Goal: Task Accomplishment & Management: Complete application form

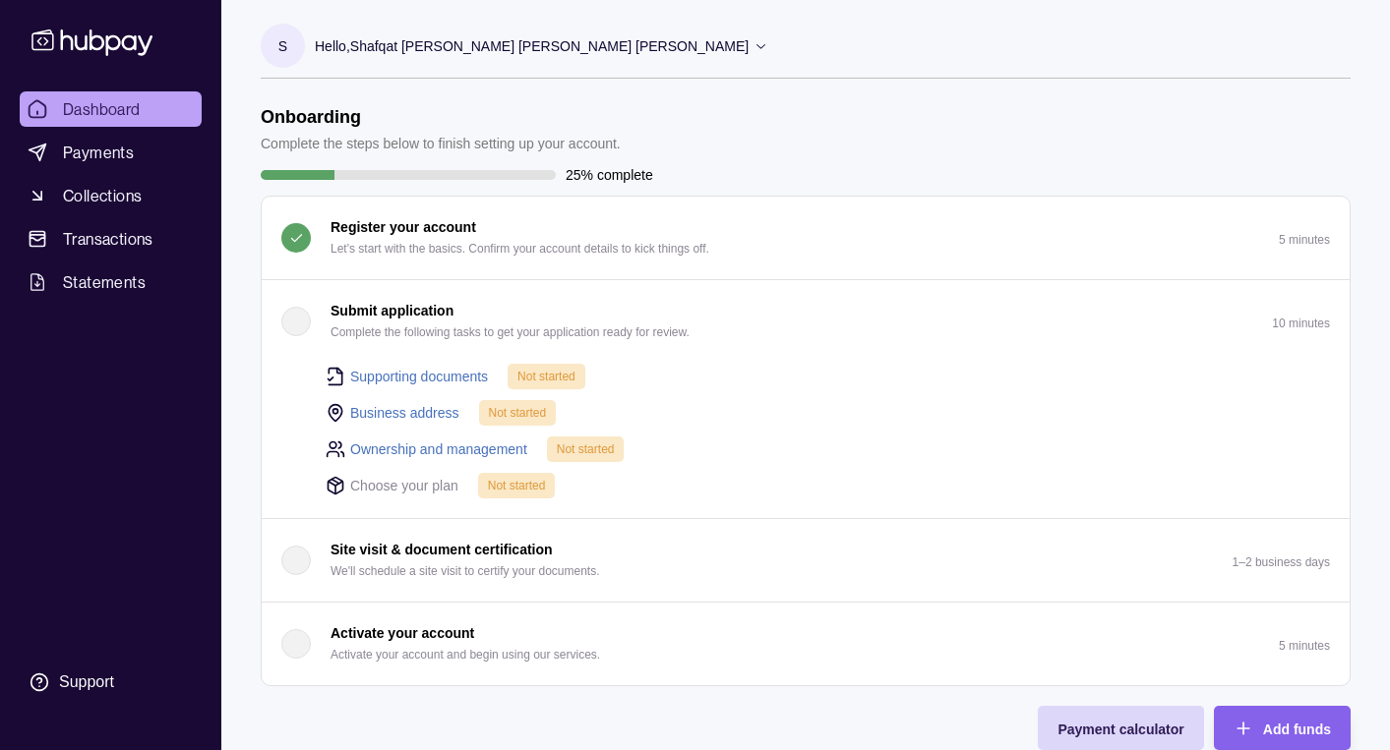
click at [292, 334] on div "button" at bounding box center [296, 322] width 30 height 30
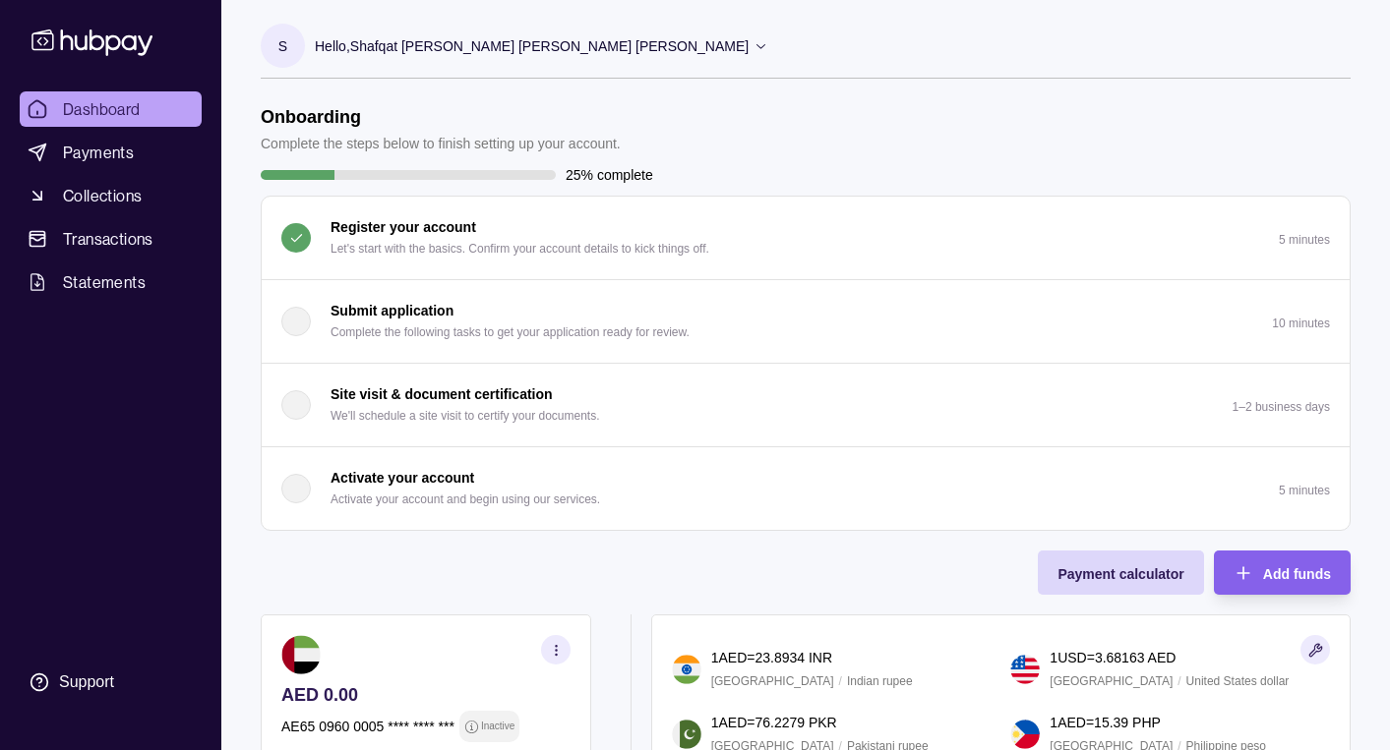
click at [292, 334] on div "button" at bounding box center [296, 322] width 30 height 30
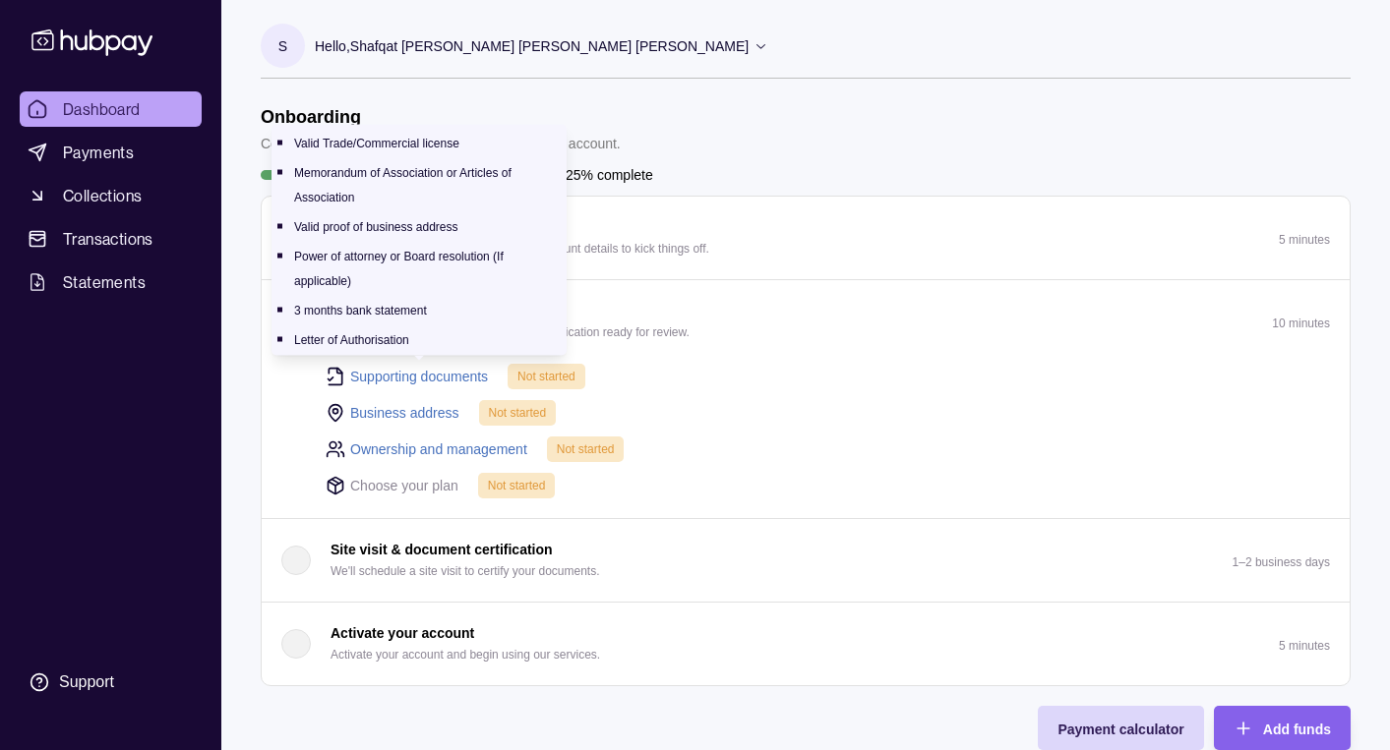
click at [437, 377] on link "Supporting documents" at bounding box center [419, 377] width 138 height 22
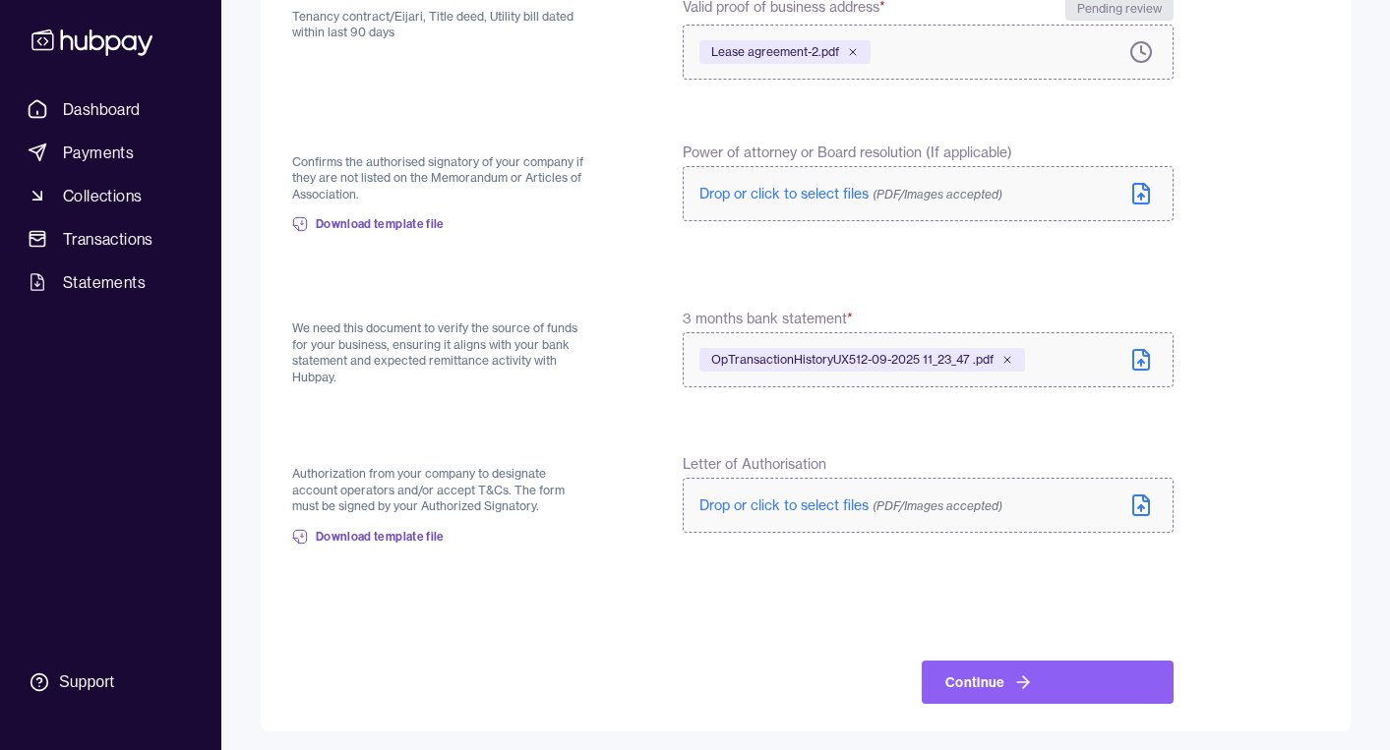
scroll to position [579, 0]
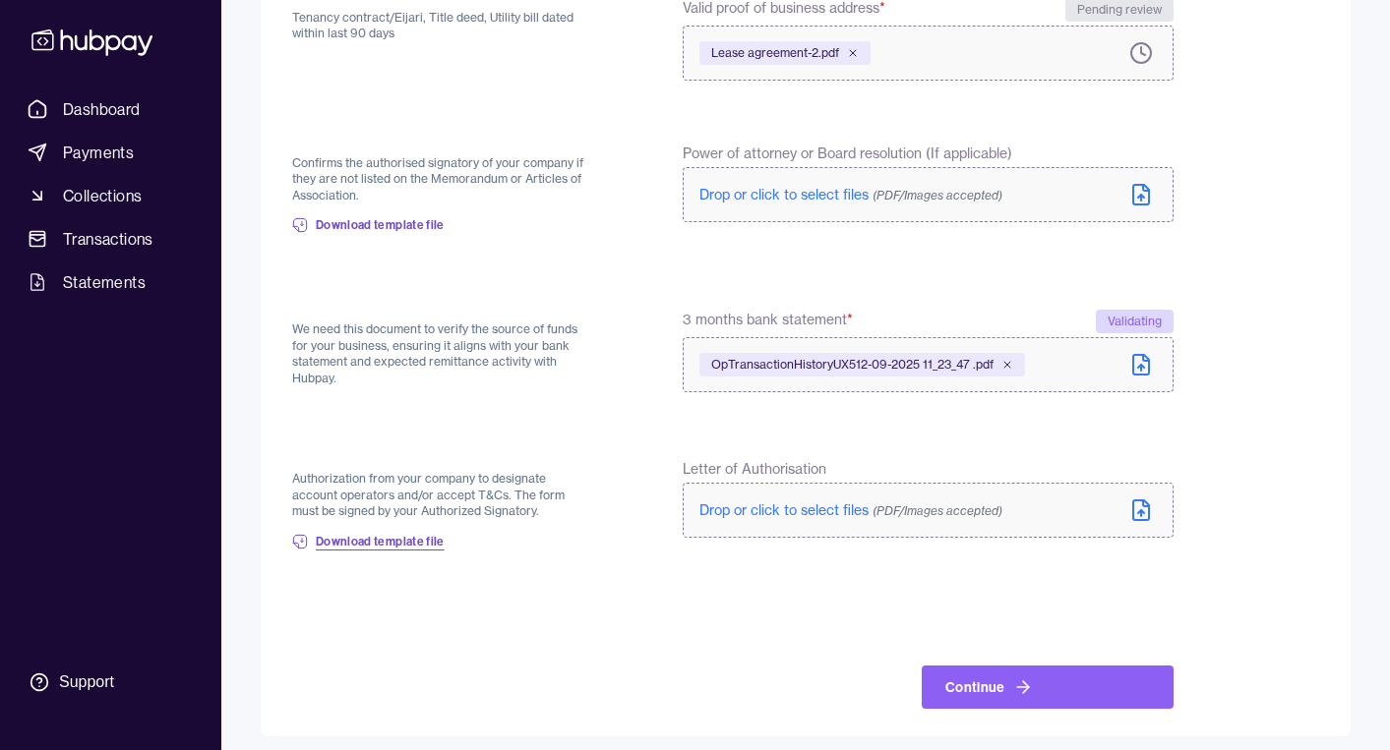
click at [419, 536] on span "Download template file" at bounding box center [380, 542] width 129 height 16
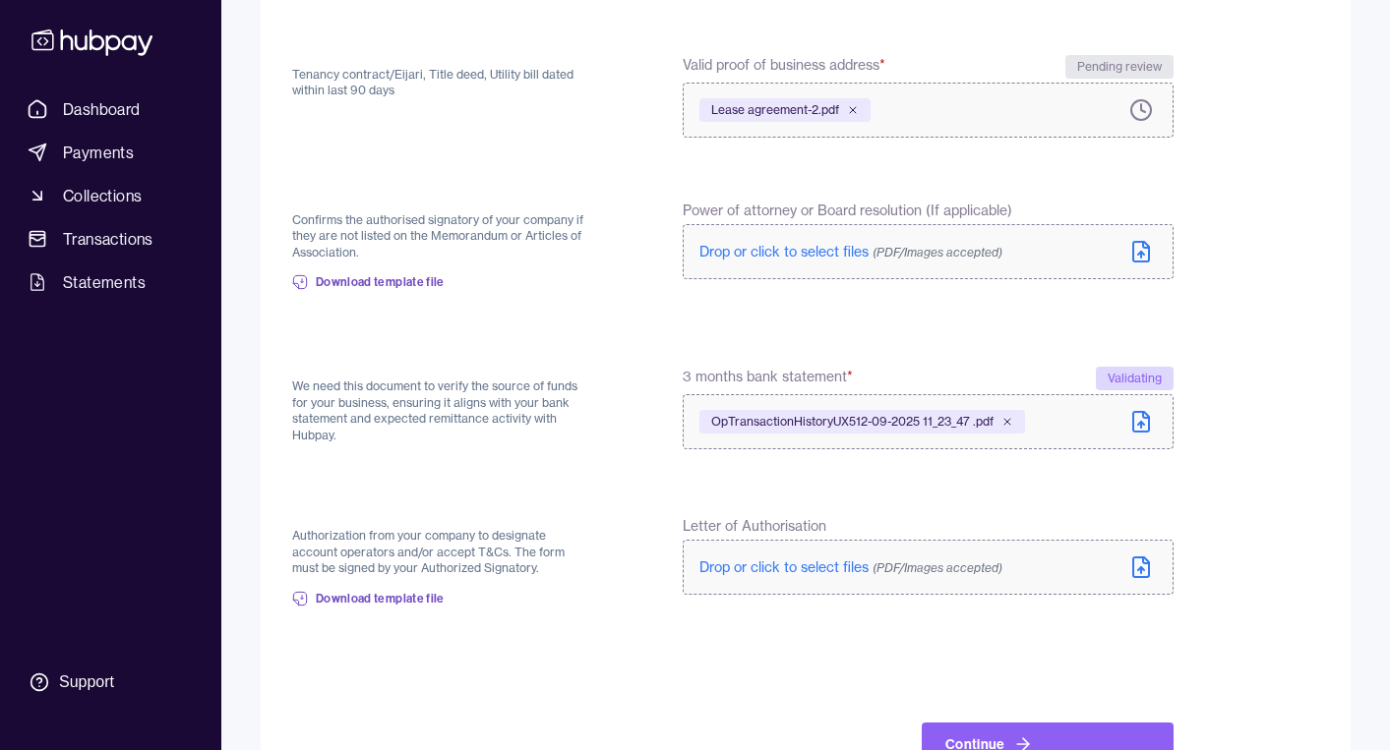
scroll to position [515, 0]
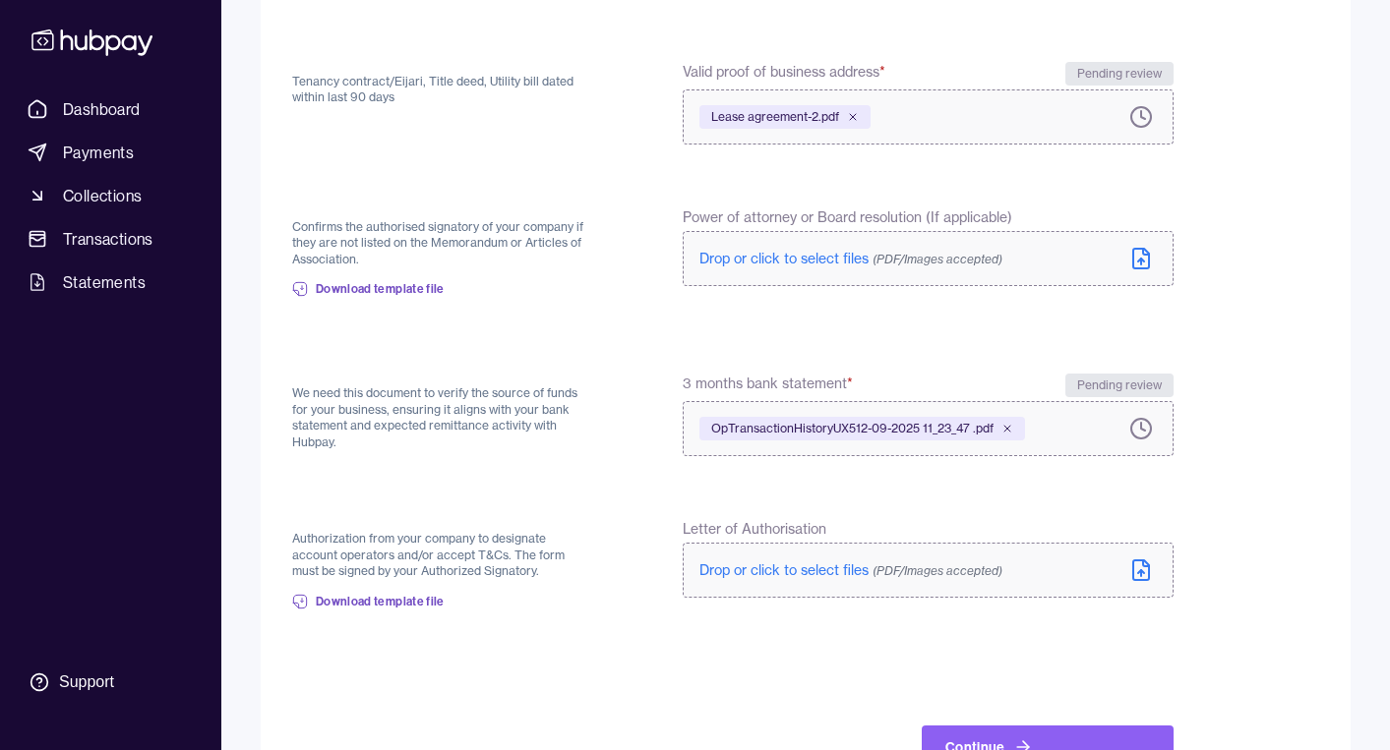
click at [600, 450] on div "We need this document to verify the source of funds for your business, ensuring…" at bounding box center [732, 415] width 881 height 83
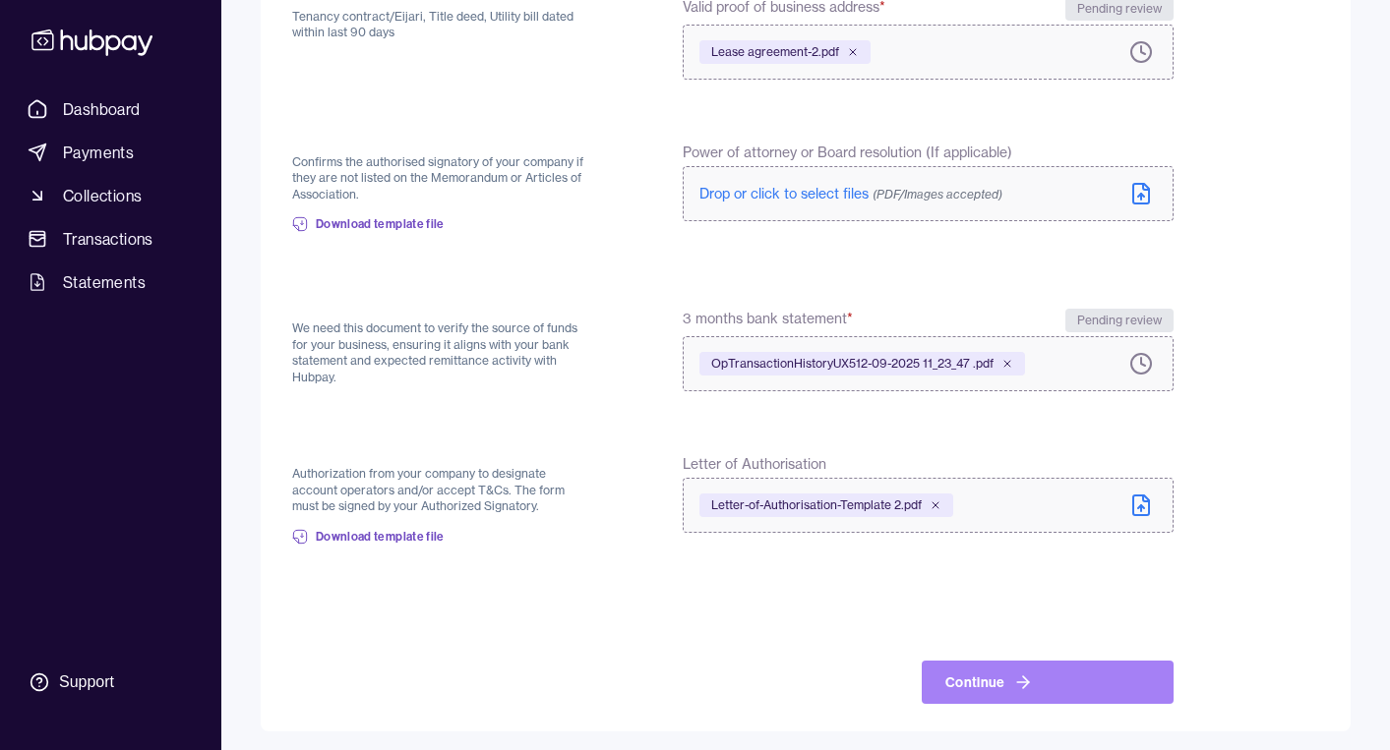
scroll to position [579, 0]
click at [1017, 682] on icon at bounding box center [1023, 684] width 20 height 20
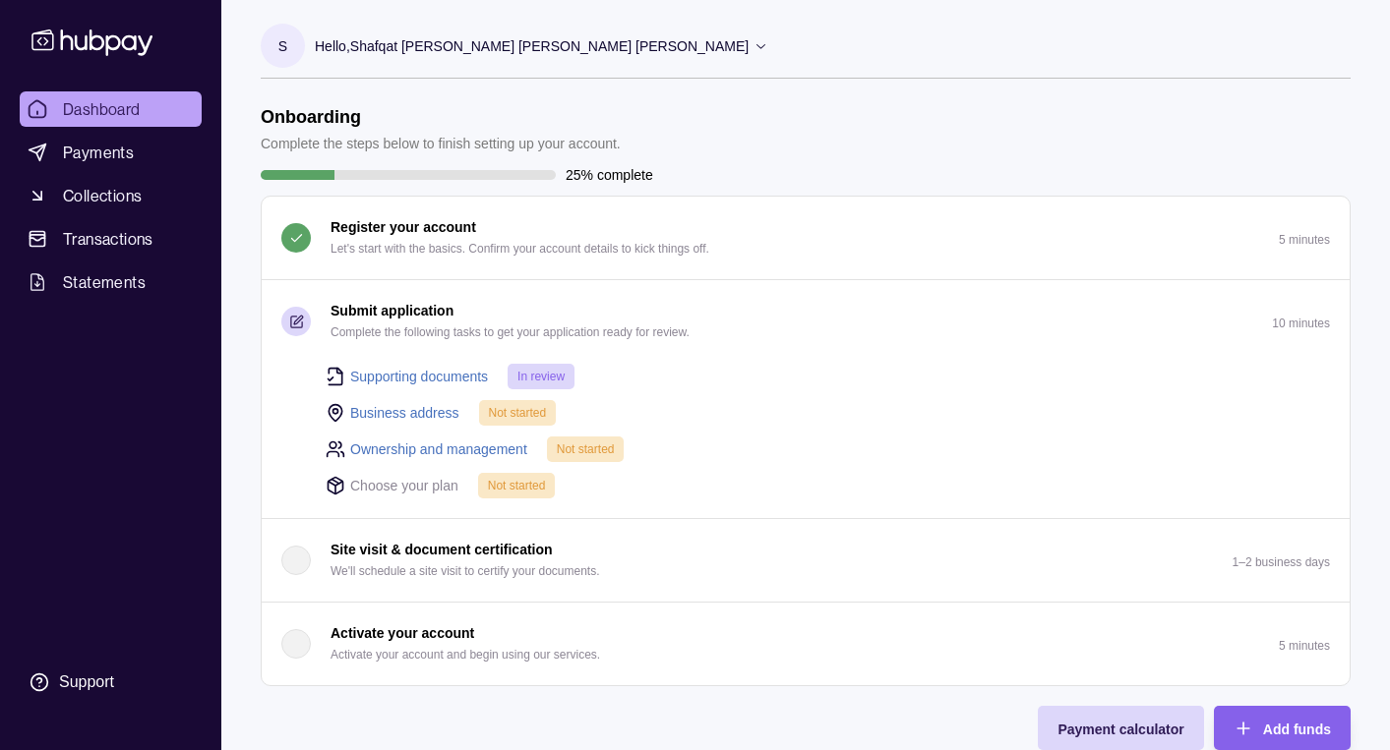
click at [431, 414] on link "Business address" at bounding box center [404, 413] width 109 height 22
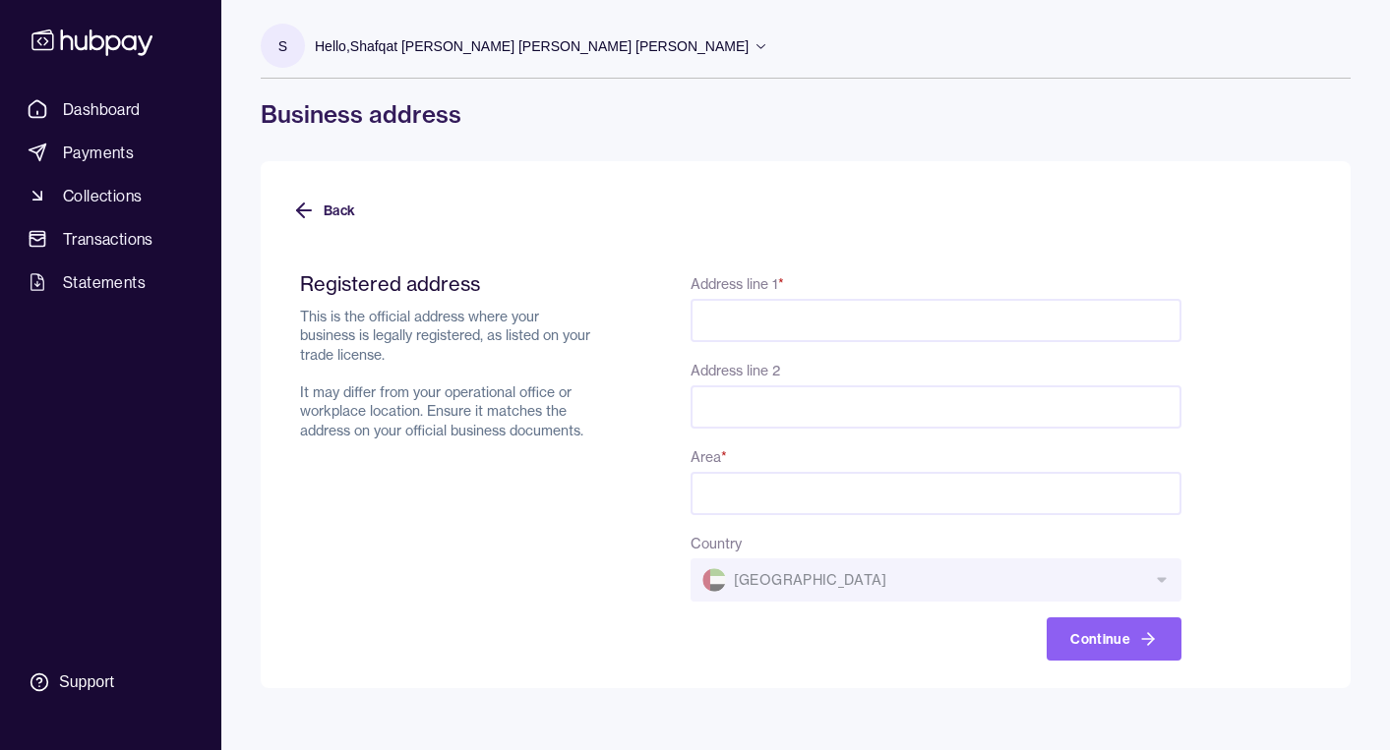
click at [719, 318] on input "Address line 1 *" at bounding box center [935, 320] width 491 height 43
paste input "**********"
click at [724, 496] on input "Area *" at bounding box center [935, 493] width 491 height 43
drag, startPoint x: 1089, startPoint y: 324, endPoint x: 1194, endPoint y: 323, distance: 105.2
click at [1194, 323] on form "**********" at bounding box center [805, 454] width 1027 height 413
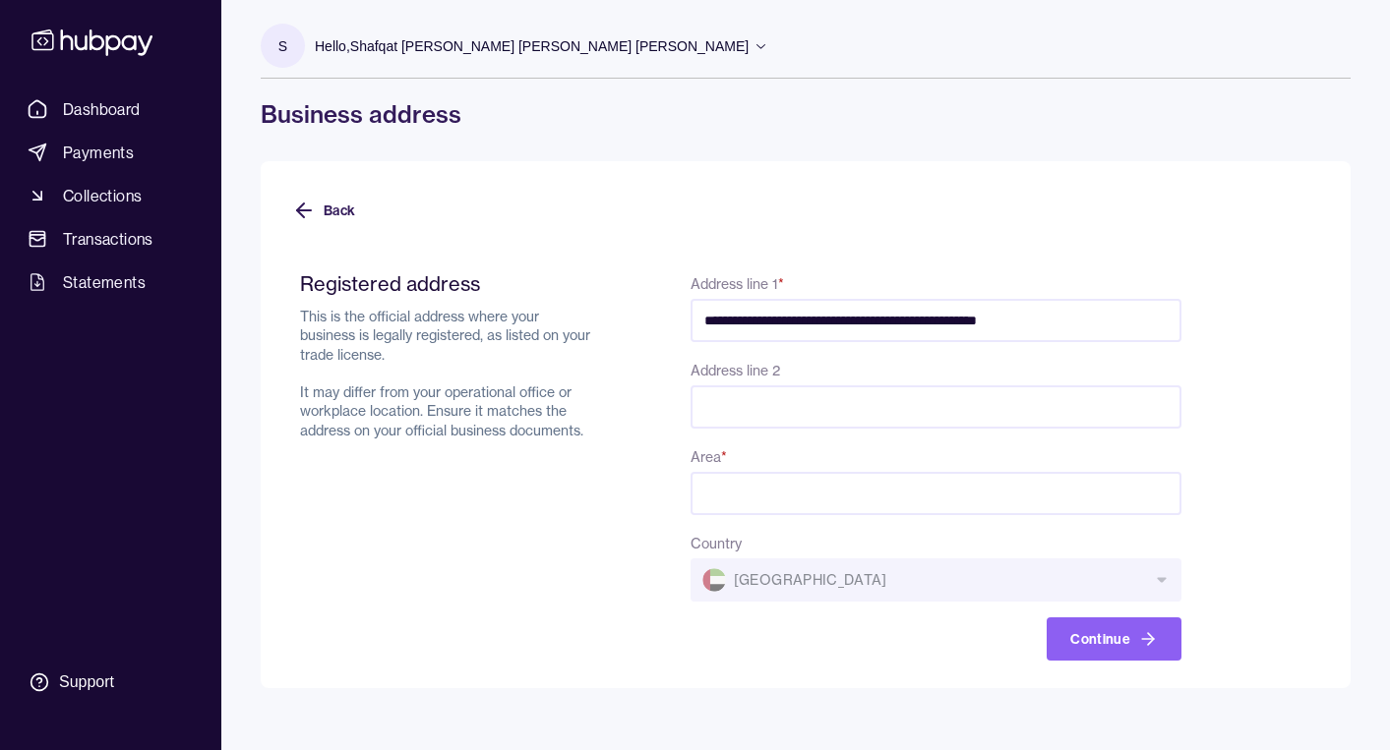
type input "**********"
click at [774, 507] on input "Area *" at bounding box center [935, 493] width 491 height 43
type input "*****"
click at [414, 629] on div "Registered address This is the official address where your business is legally …" at bounding box center [448, 465] width 296 height 389
click at [1092, 644] on button "Continue" at bounding box center [1113, 639] width 135 height 43
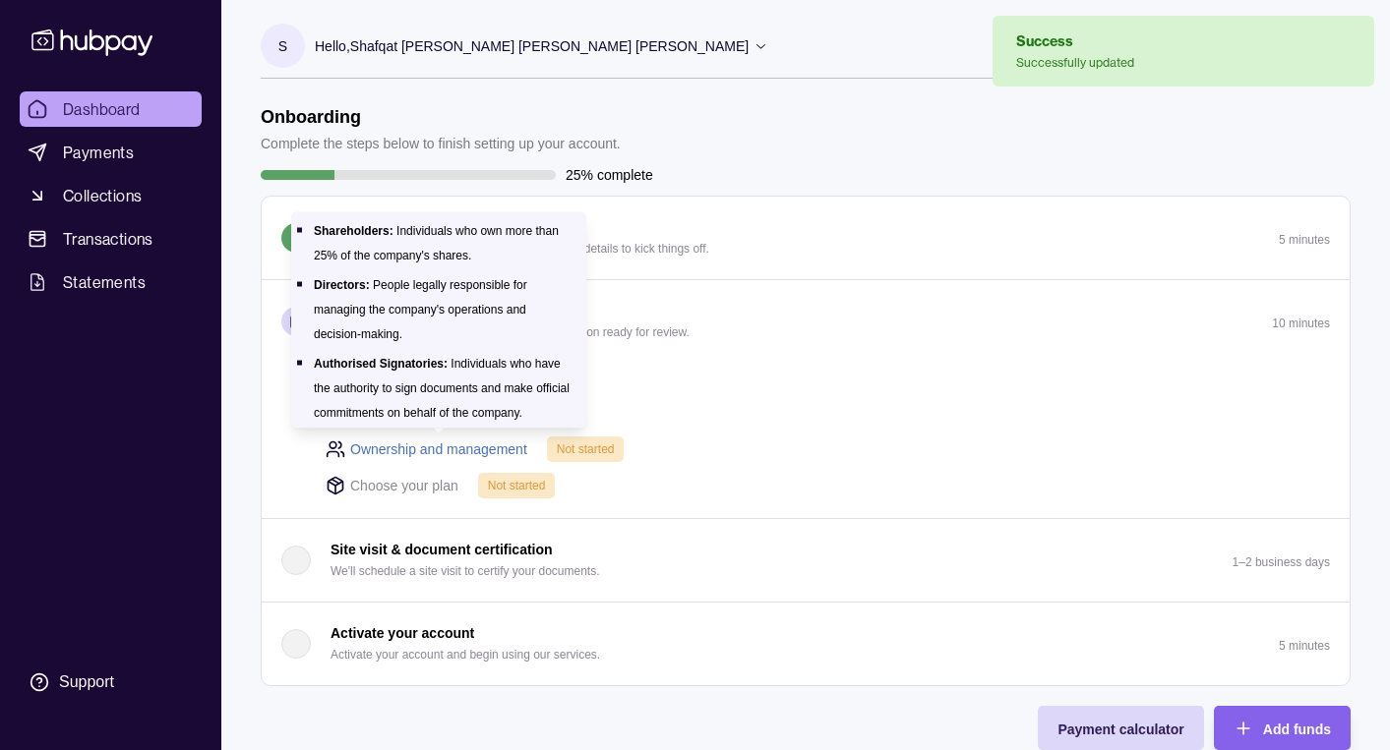
click at [496, 448] on link "Ownership and management" at bounding box center [438, 450] width 177 height 22
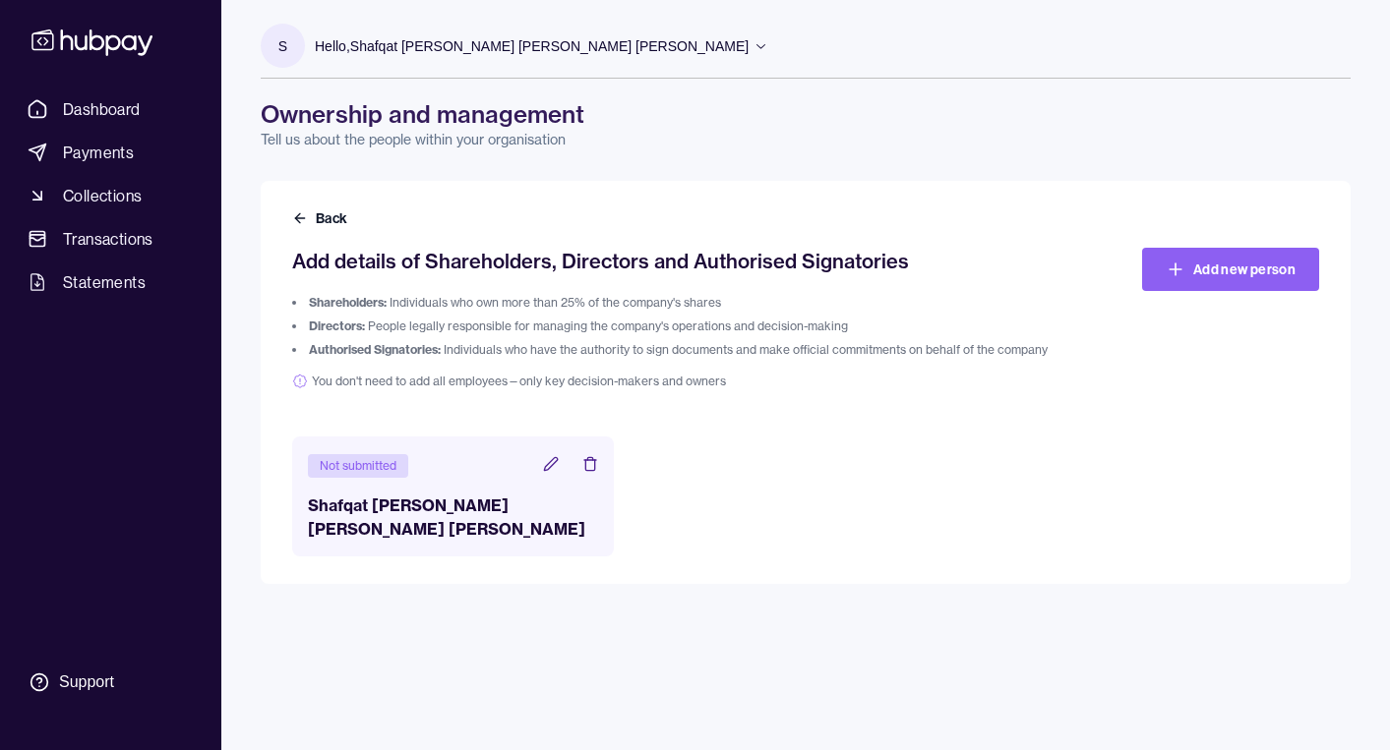
click at [423, 501] on h3 "Shafqat [PERSON_NAME] [PERSON_NAME] [PERSON_NAME]" at bounding box center [453, 517] width 290 height 47
click at [548, 465] on icon at bounding box center [551, 464] width 16 height 16
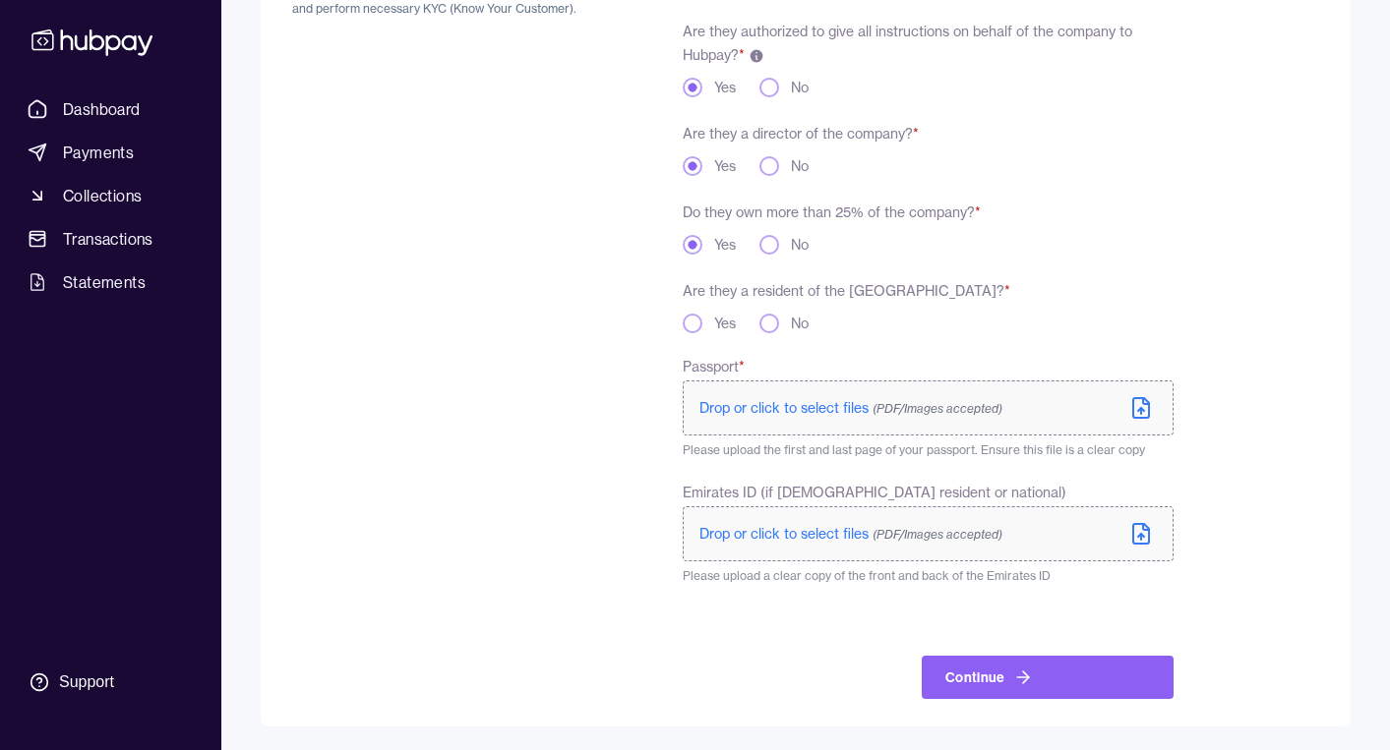
scroll to position [331, 0]
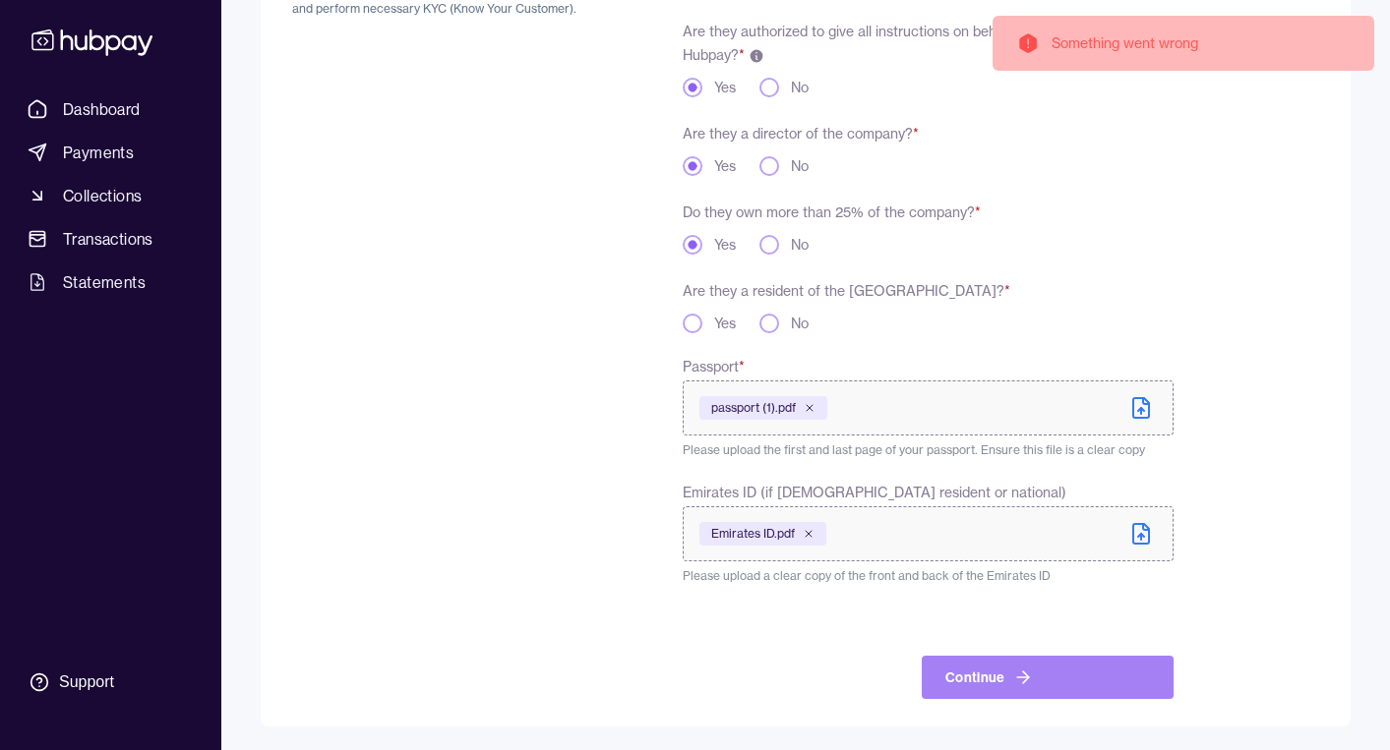
click at [988, 676] on button "Continue" at bounding box center [1048, 677] width 252 height 43
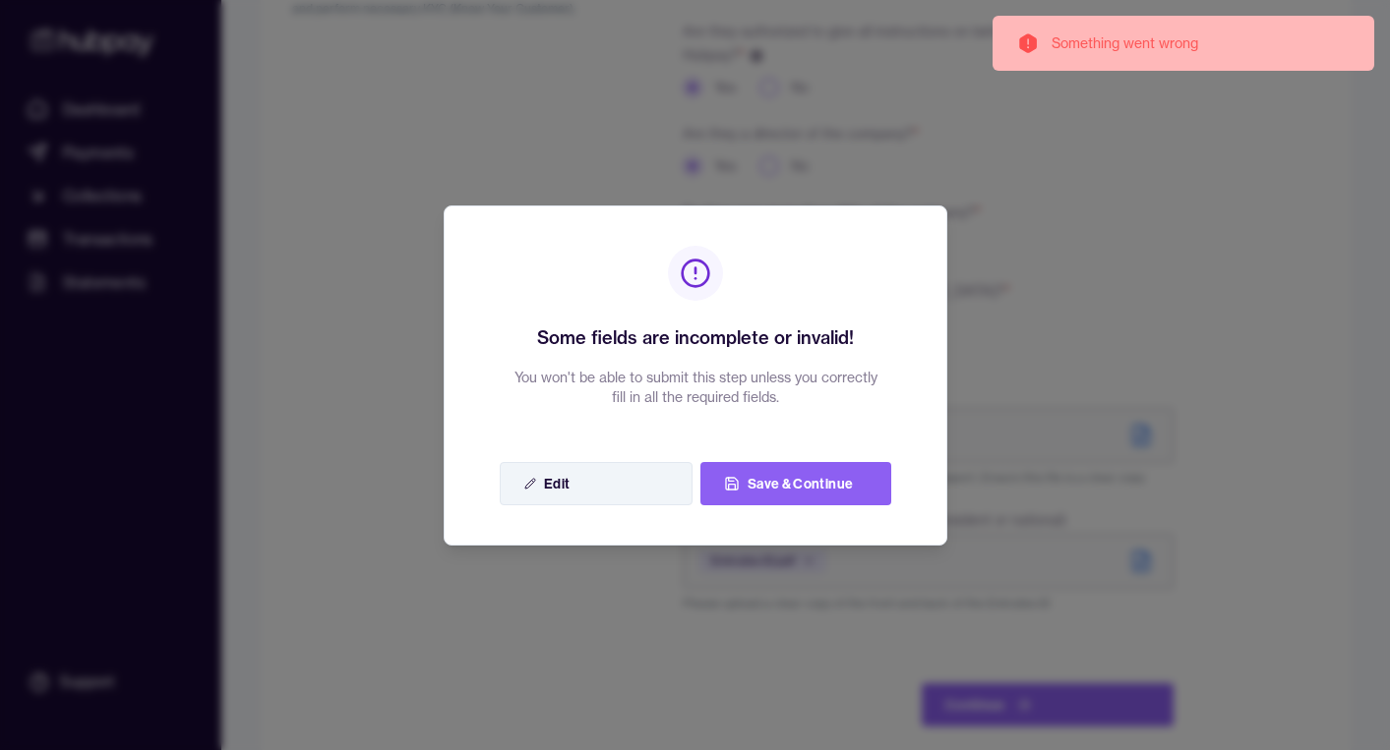
click at [652, 490] on button "Edit" at bounding box center [596, 483] width 193 height 43
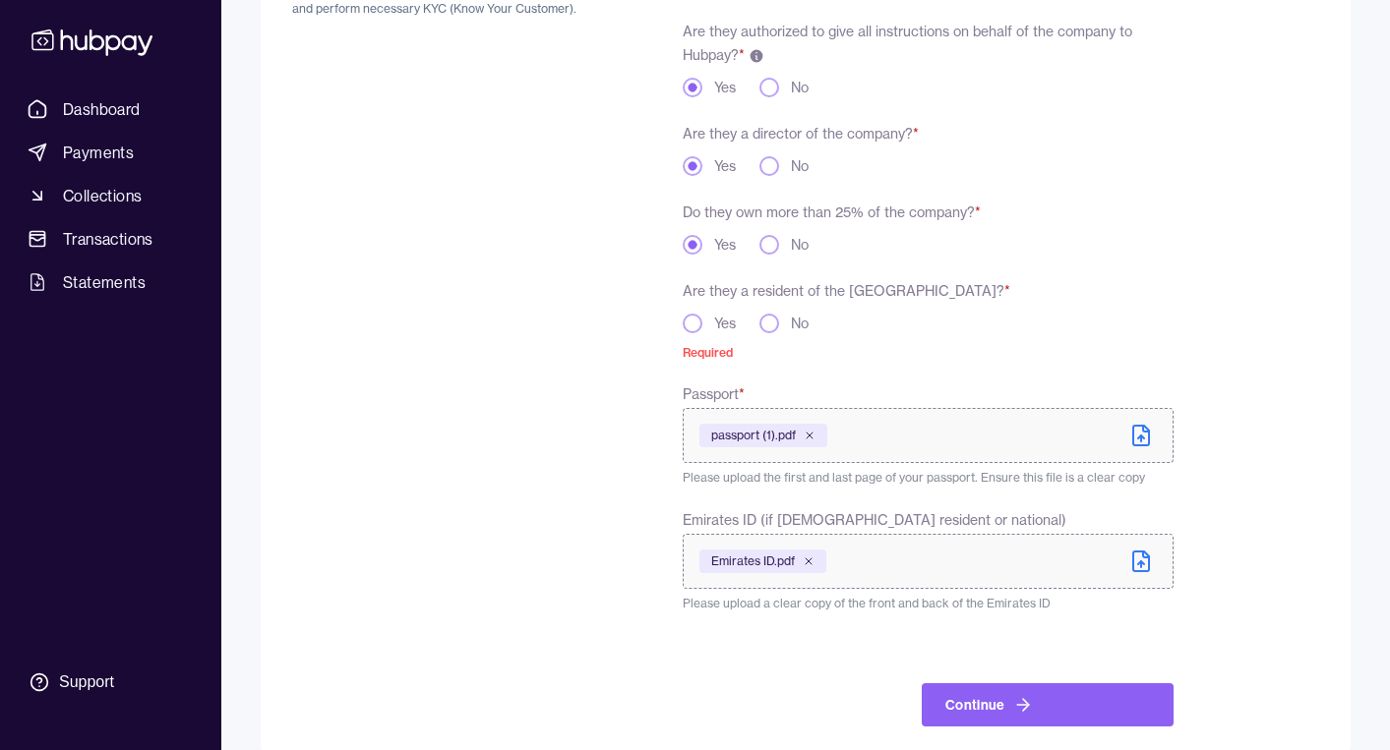
click at [689, 322] on button "Yes" at bounding box center [693, 324] width 20 height 20
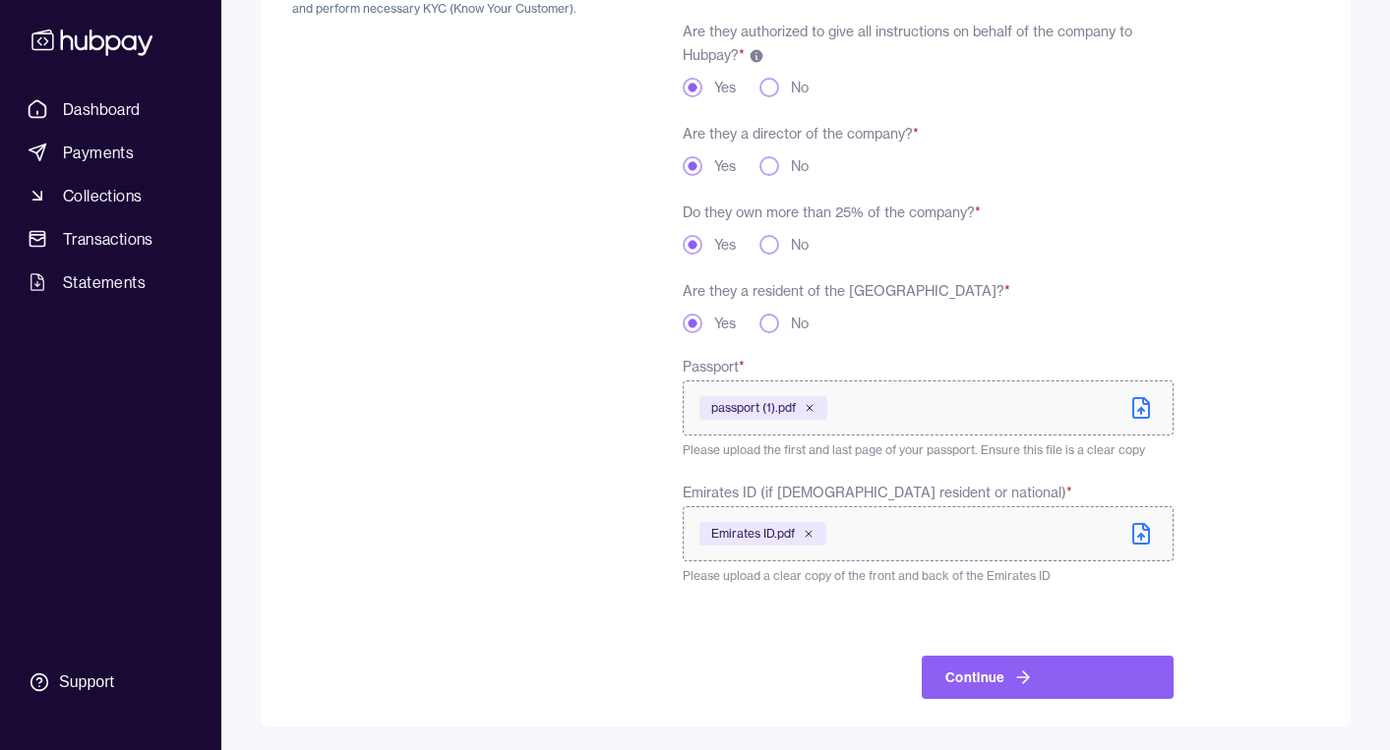
click at [617, 574] on div "**********" at bounding box center [732, 311] width 881 height 775
click at [990, 681] on button "Continue" at bounding box center [1048, 677] width 252 height 43
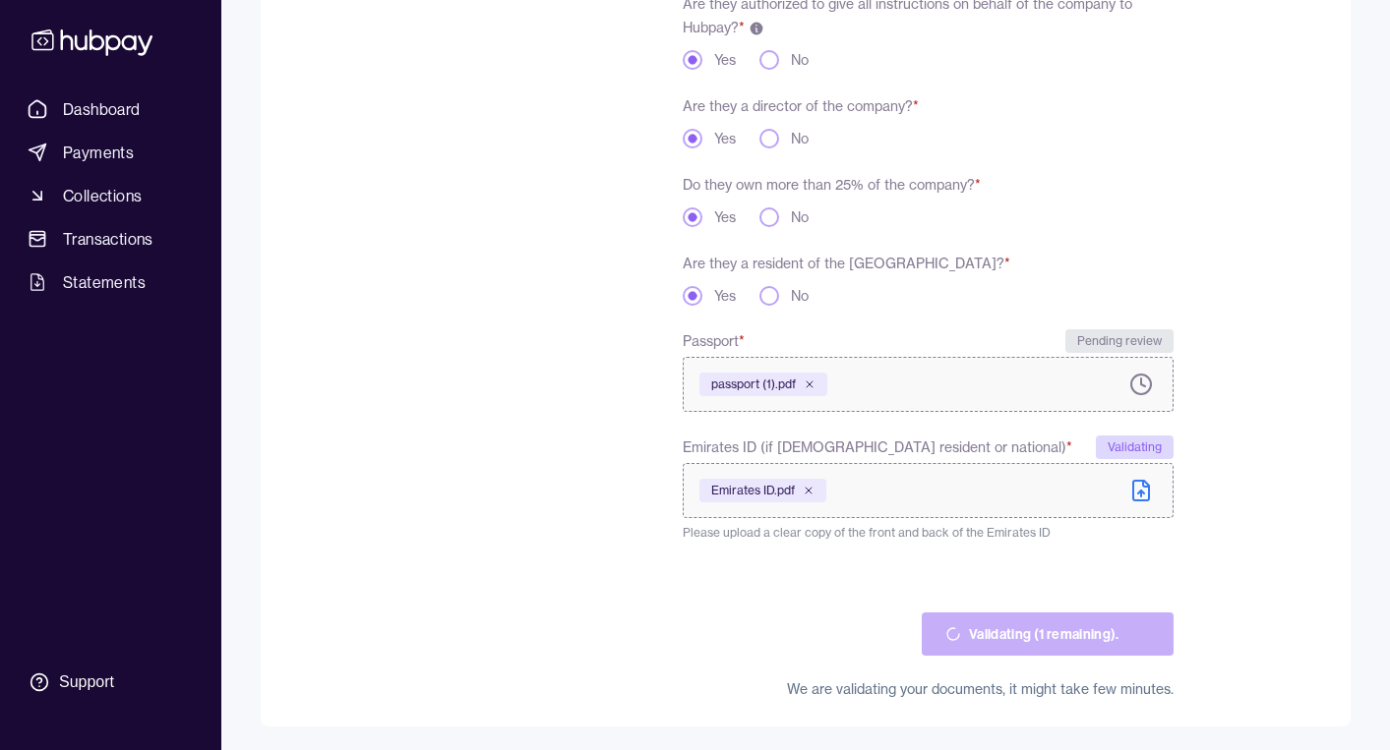
scroll to position [335, 0]
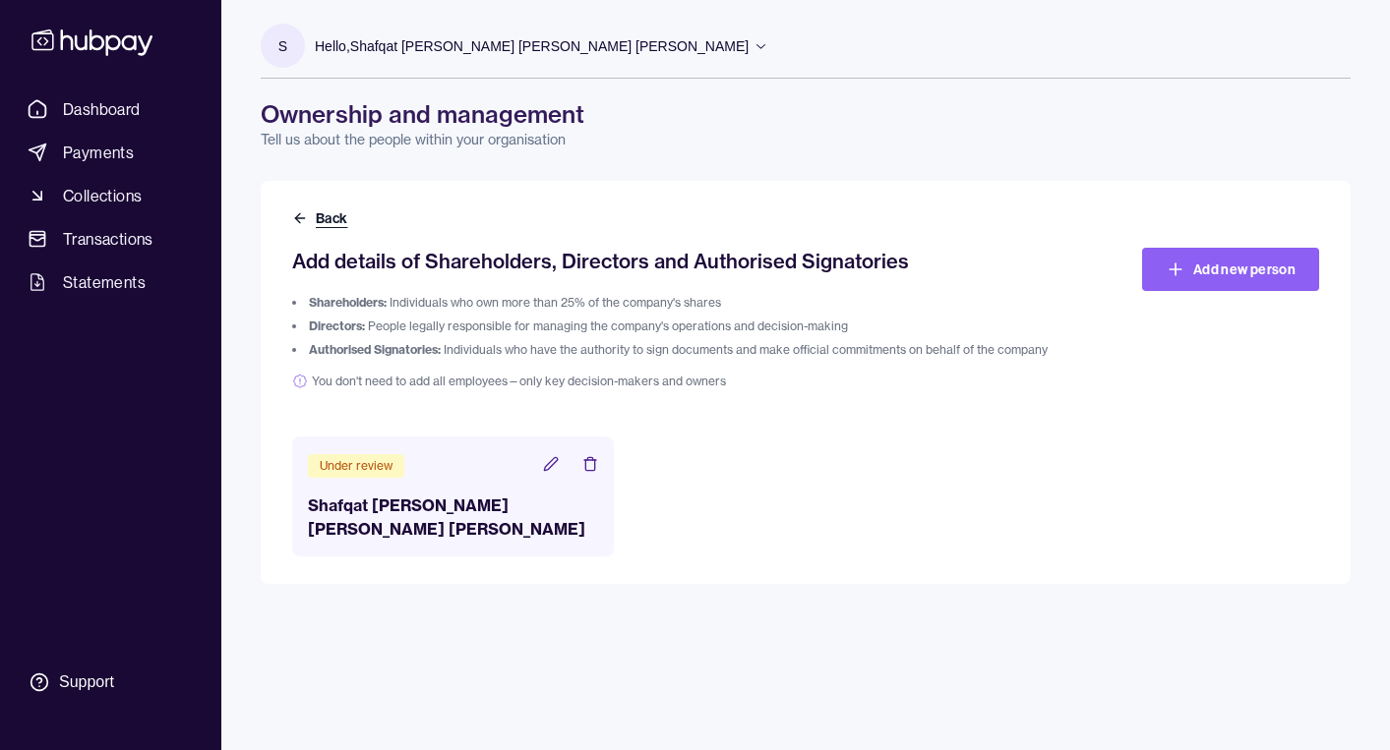
click at [332, 217] on button "Back" at bounding box center [321, 218] width 59 height 20
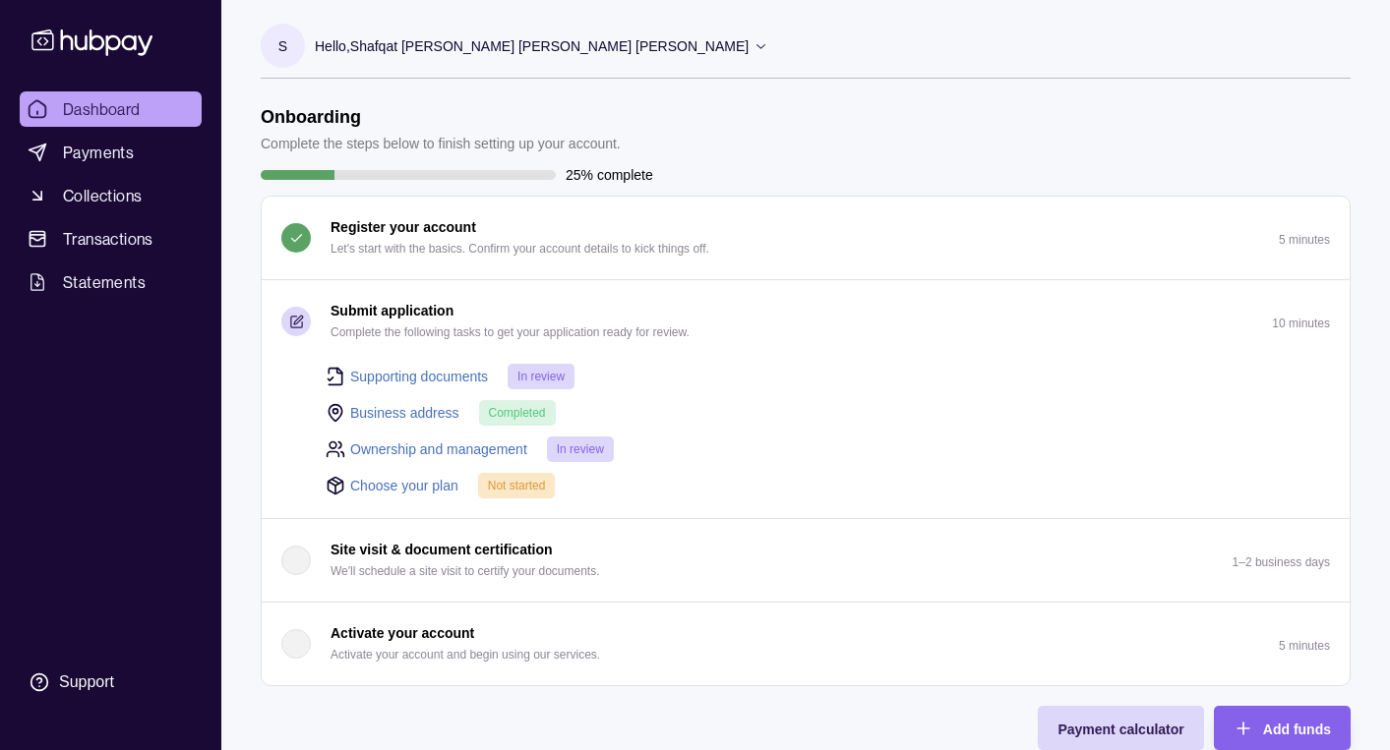
click at [411, 485] on link "Choose your plan" at bounding box center [404, 486] width 108 height 22
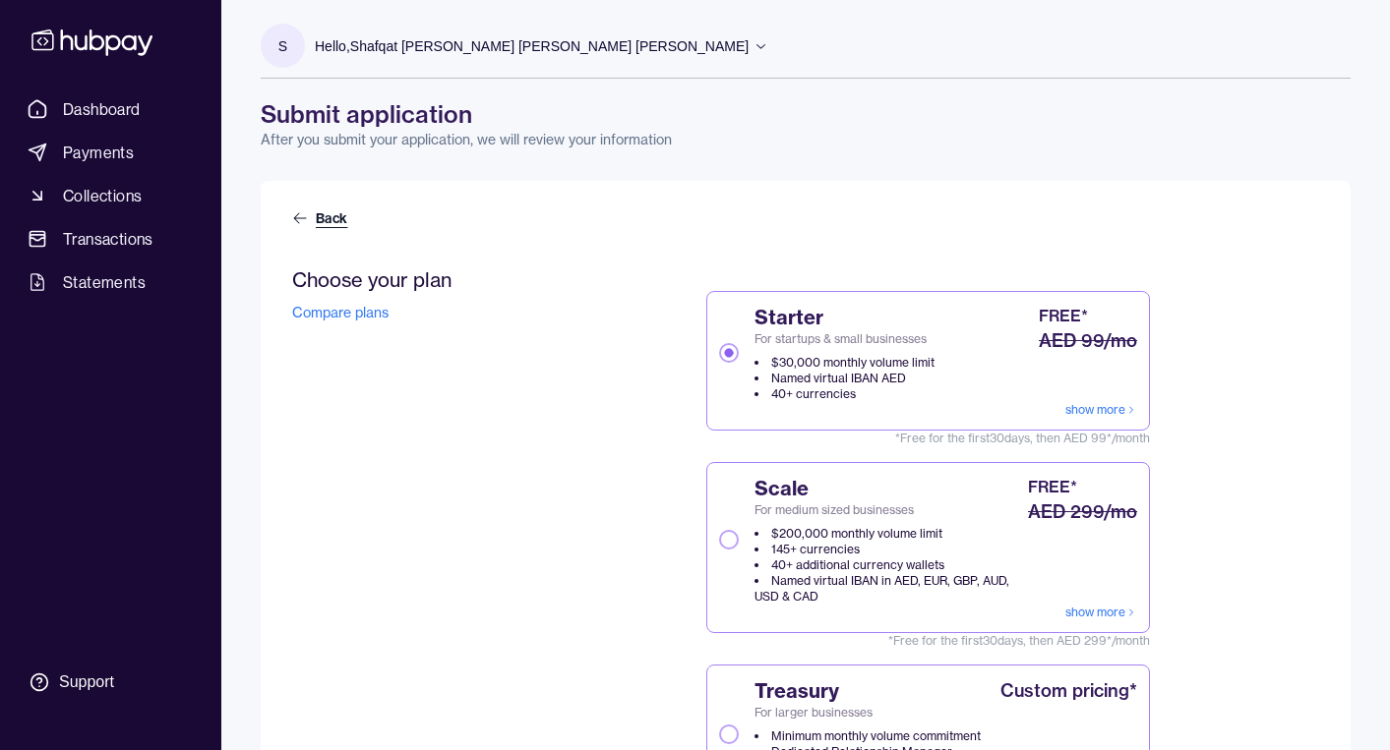
click at [318, 212] on link "Back" at bounding box center [321, 218] width 59 height 20
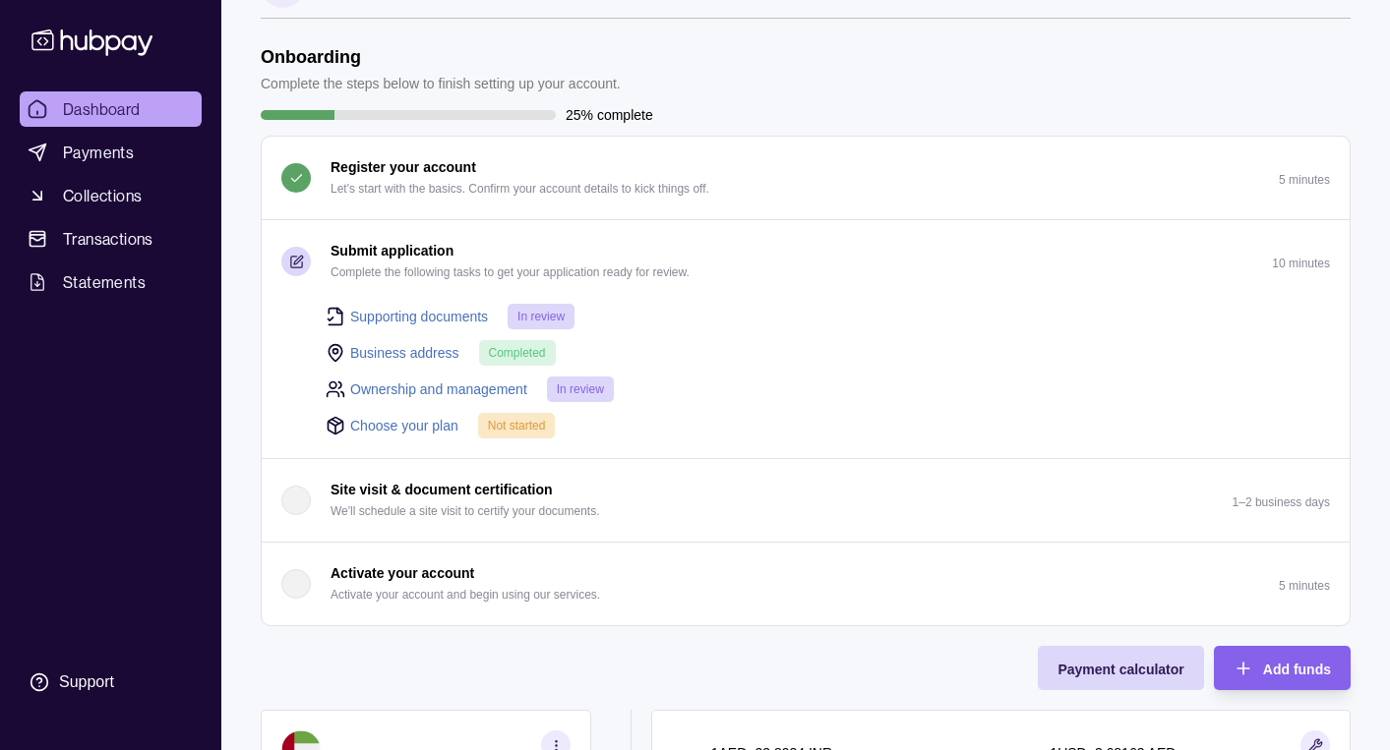
scroll to position [80, 0]
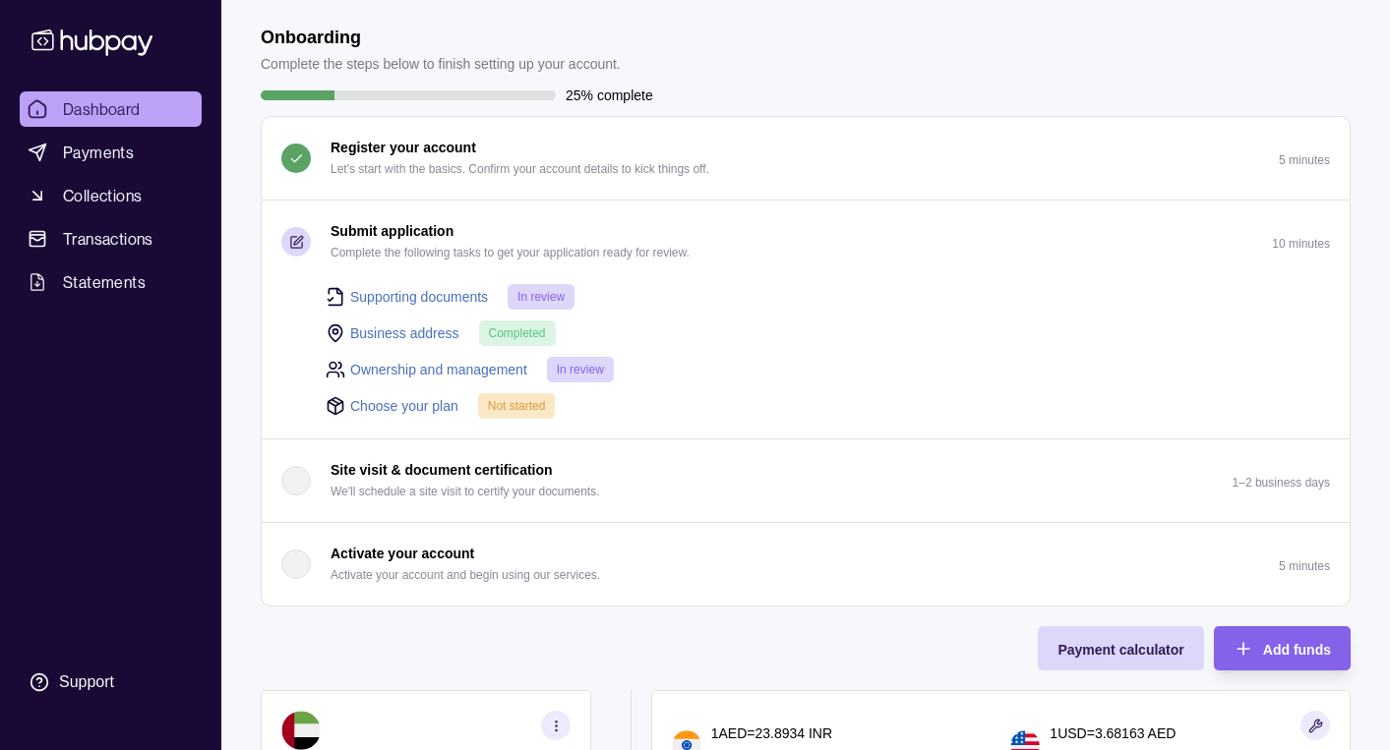
click at [299, 567] on div "button" at bounding box center [296, 565] width 30 height 30
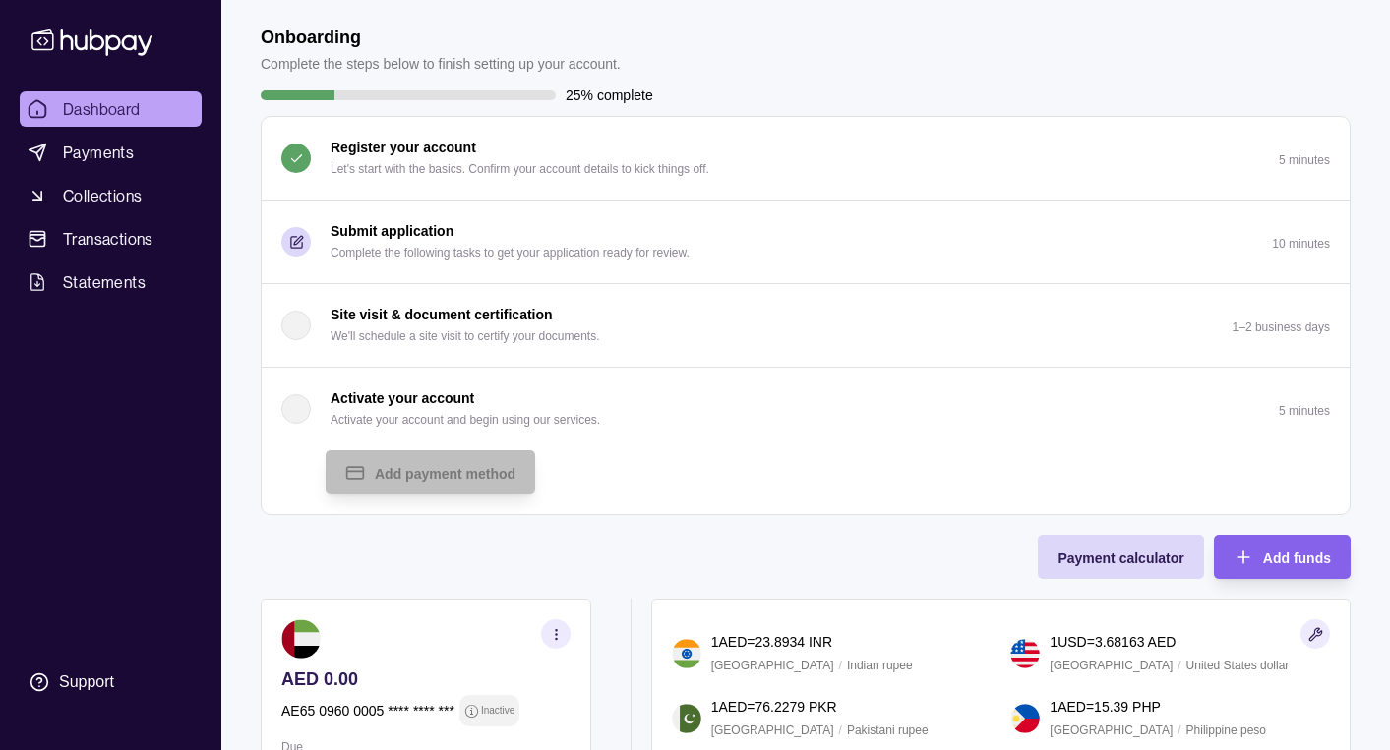
click at [382, 224] on p "Submit application" at bounding box center [391, 231] width 123 height 22
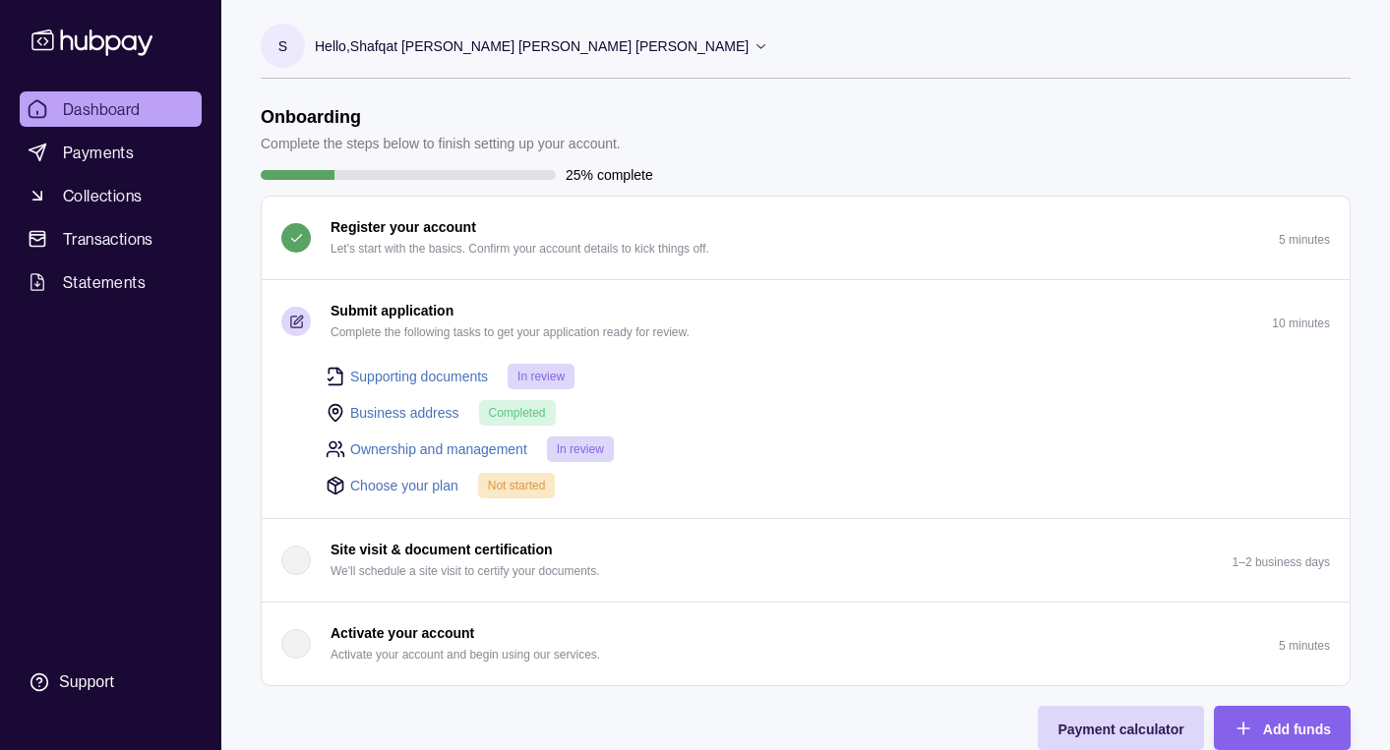
scroll to position [0, 0]
click at [424, 489] on link "Choose your plan" at bounding box center [404, 486] width 108 height 22
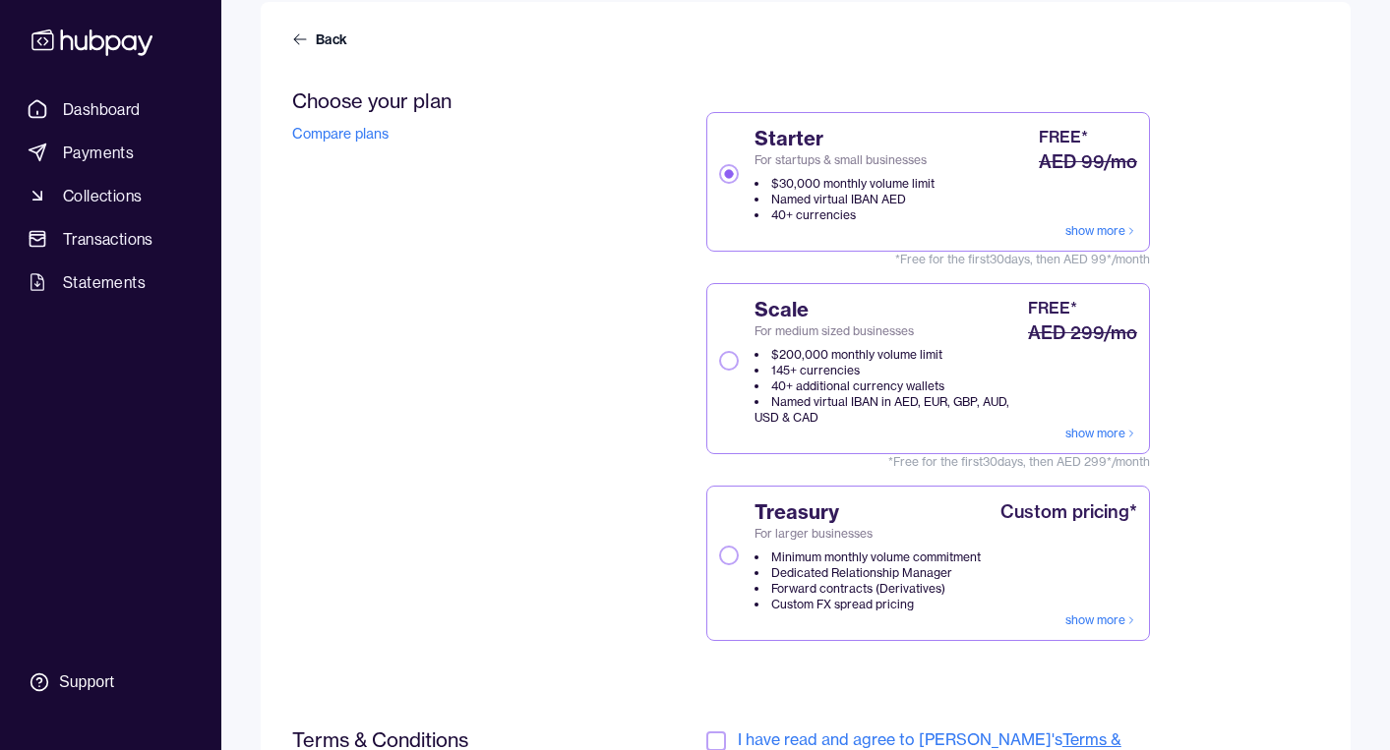
scroll to position [222, 0]
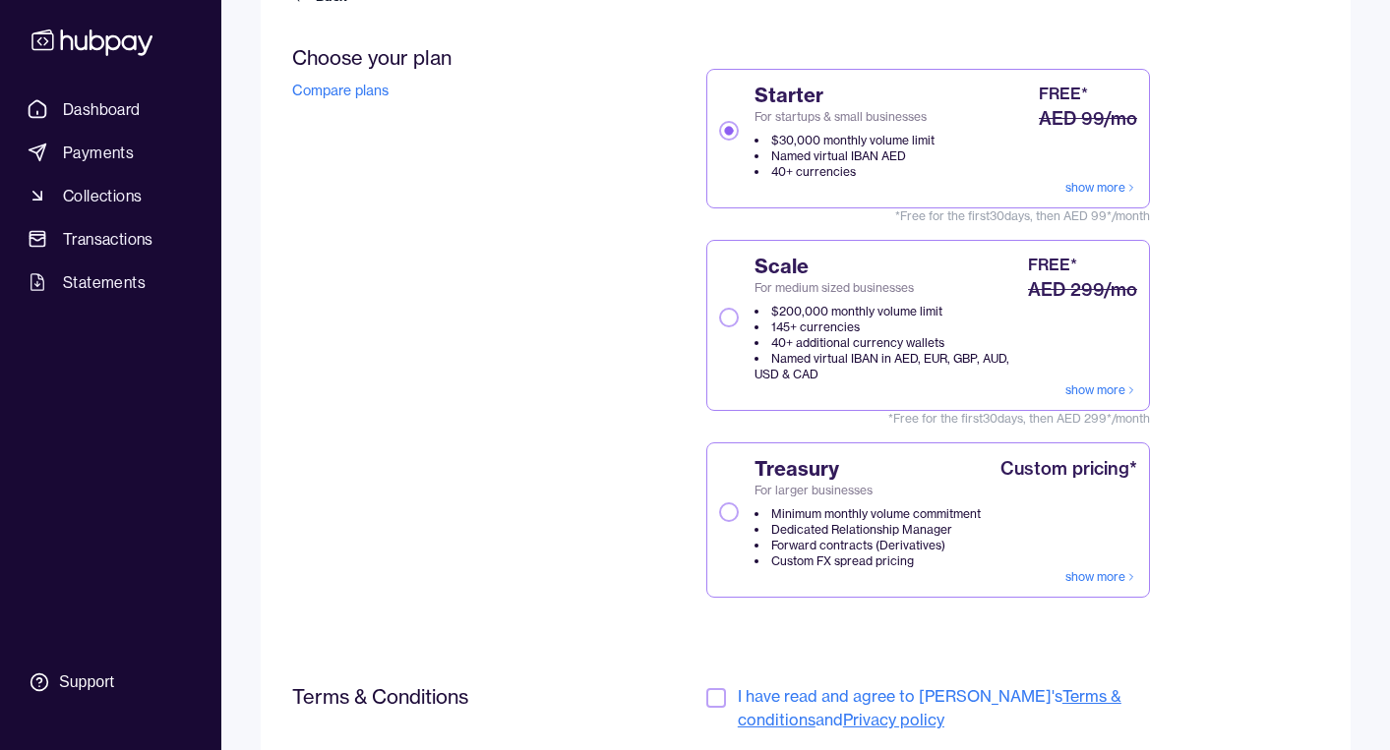
click at [730, 316] on button "Scale For medium sized businesses $200,000 monthly volume limit 145+ currencies…" at bounding box center [729, 318] width 20 height 20
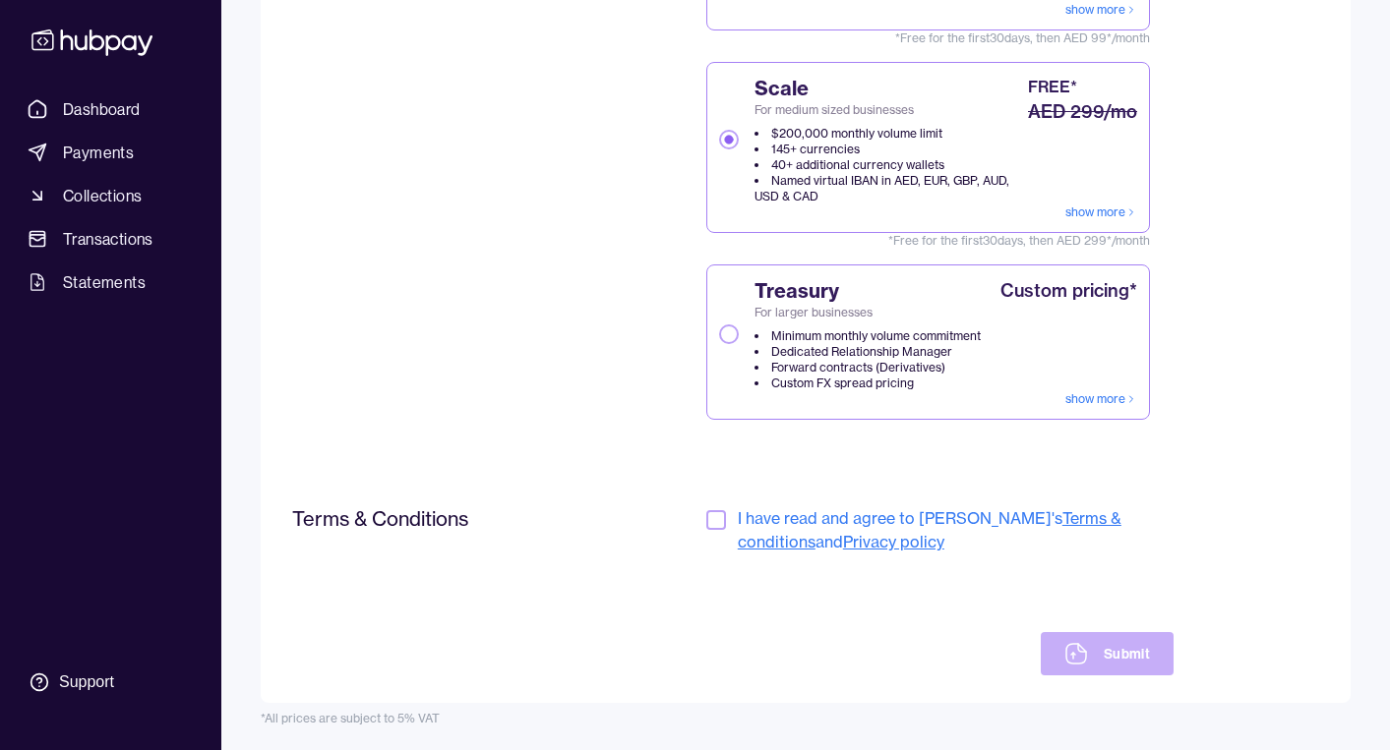
scroll to position [400, 0]
click at [718, 521] on button "button" at bounding box center [716, 520] width 20 height 20
click at [1083, 657] on icon at bounding box center [1076, 654] width 24 height 24
